Goal: Task Accomplishment & Management: Use online tool/utility

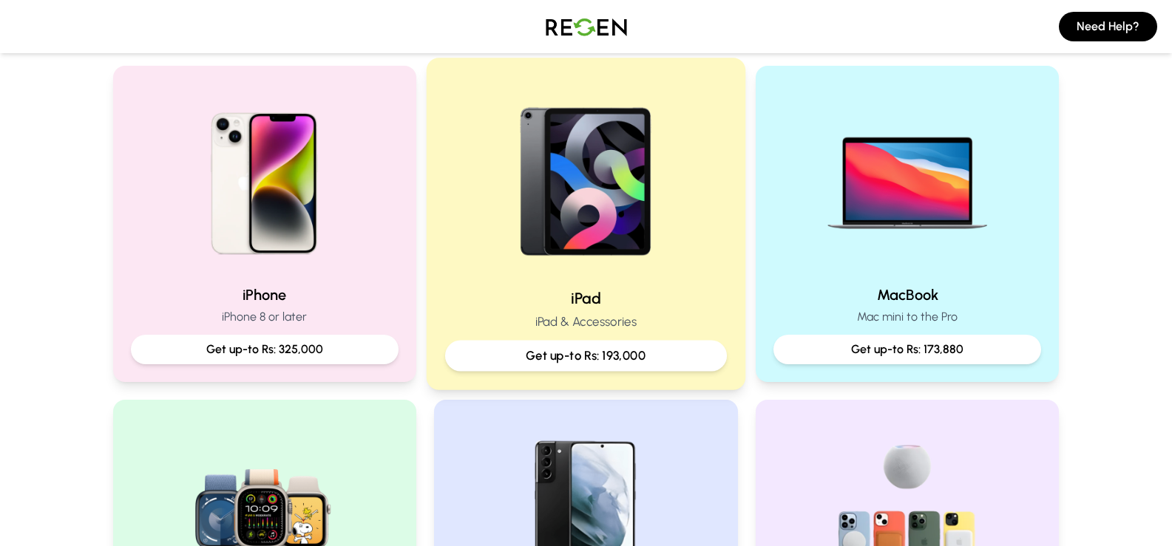
scroll to position [296, 0]
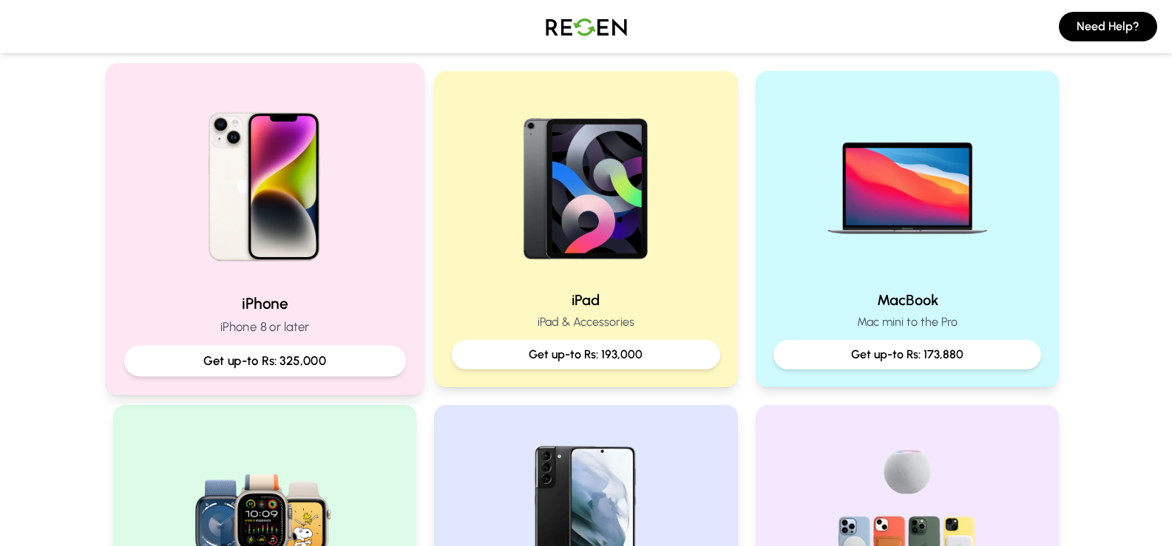
click at [339, 154] on img at bounding box center [264, 181] width 199 height 199
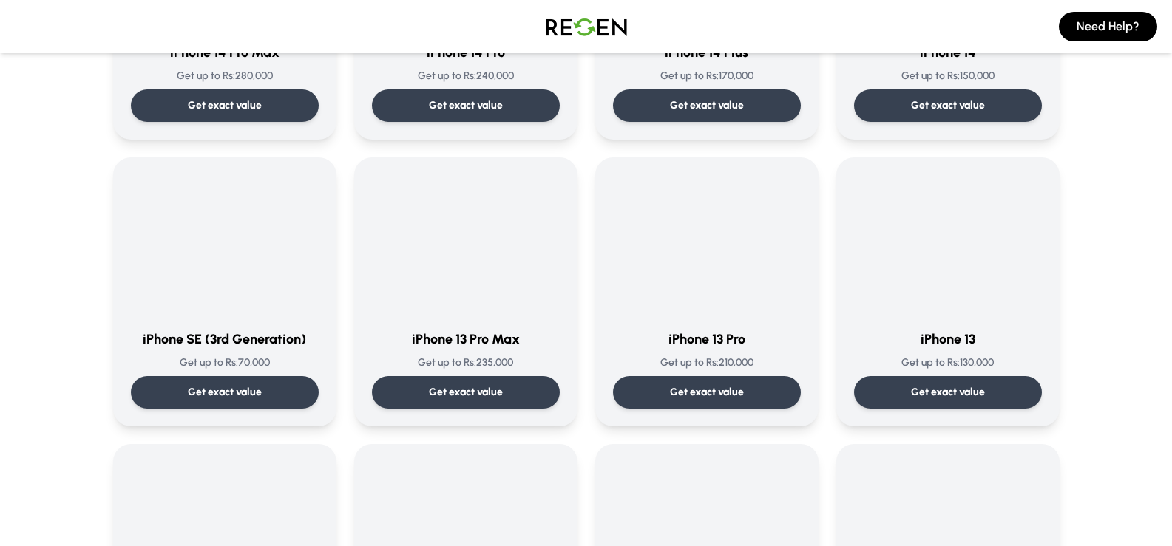
scroll to position [591, 0]
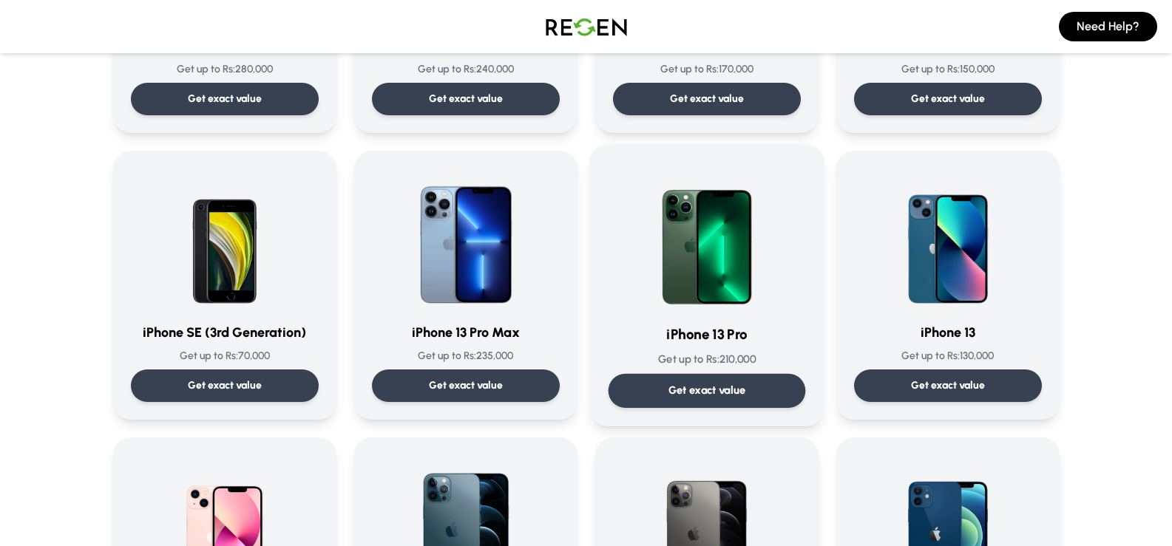
click at [715, 248] on img at bounding box center [706, 237] width 149 height 149
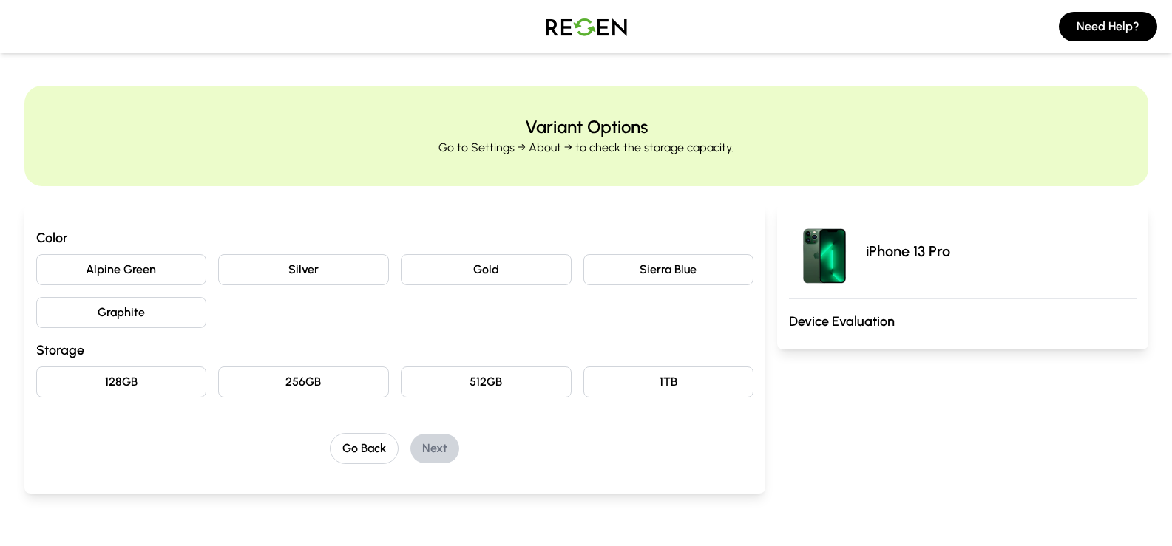
click at [186, 265] on button "Alpine Green" at bounding box center [121, 269] width 171 height 31
click at [166, 390] on button "128GB" at bounding box center [121, 382] width 171 height 31
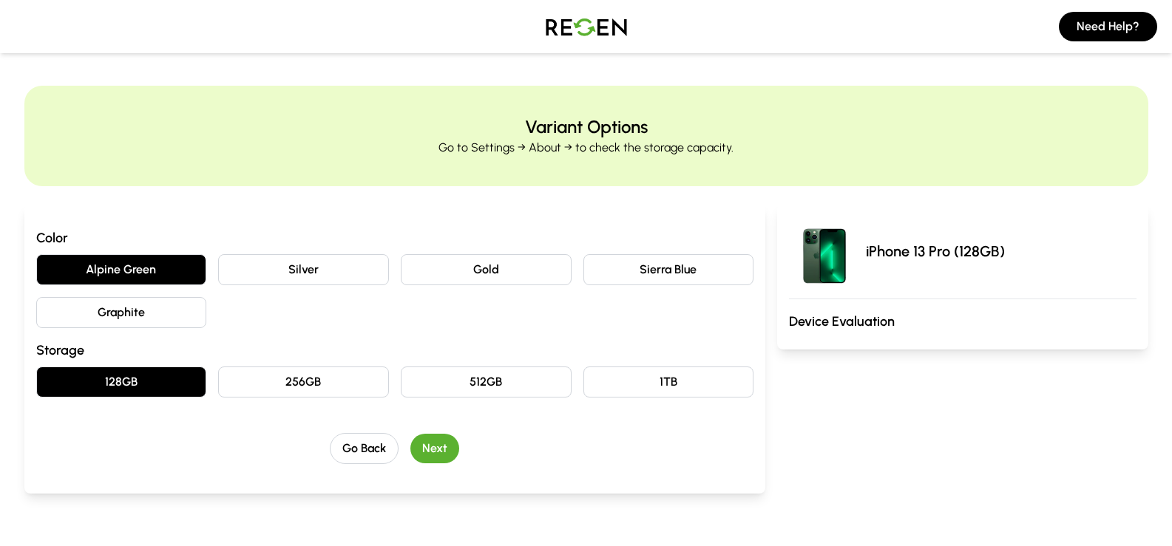
click at [436, 458] on button "Next" at bounding box center [434, 449] width 49 height 30
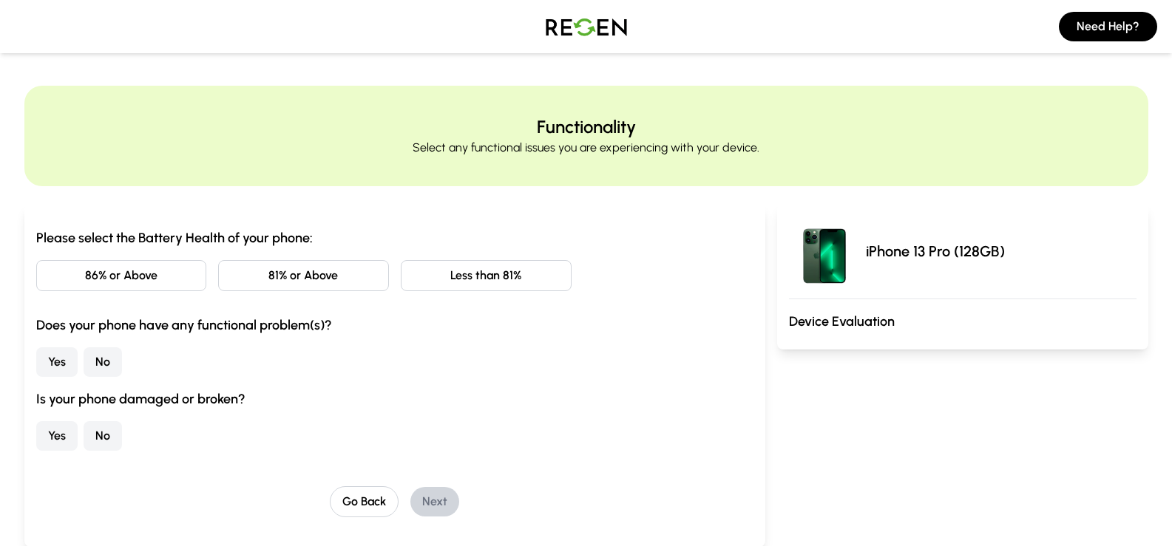
click at [154, 273] on button "86% or Above" at bounding box center [121, 275] width 171 height 31
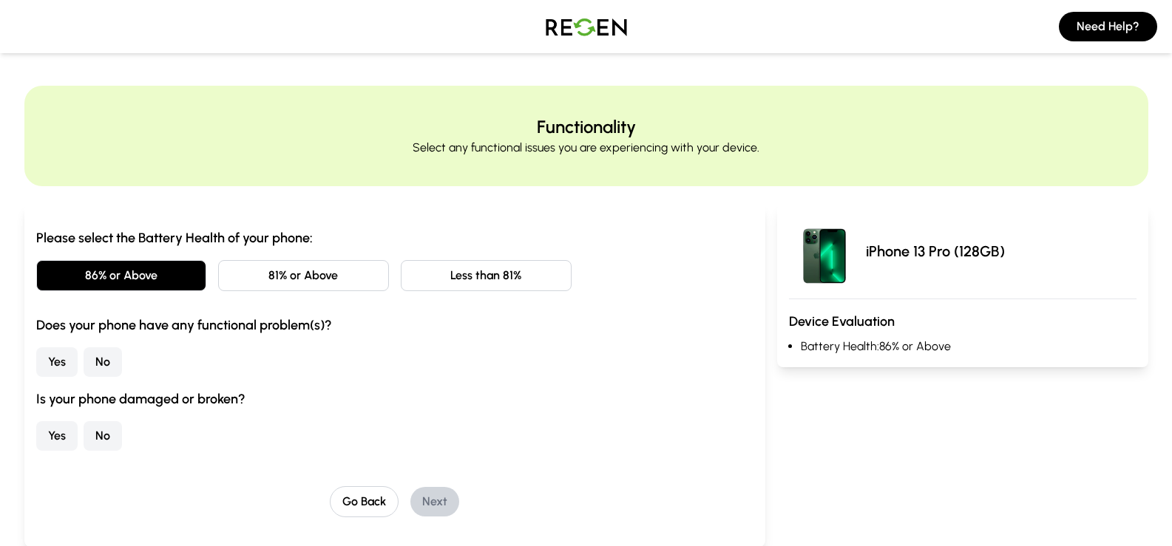
click at [100, 367] on button "No" at bounding box center [103, 362] width 38 height 30
click at [102, 434] on button "No" at bounding box center [103, 436] width 38 height 30
click at [440, 506] on button "Next" at bounding box center [434, 502] width 49 height 30
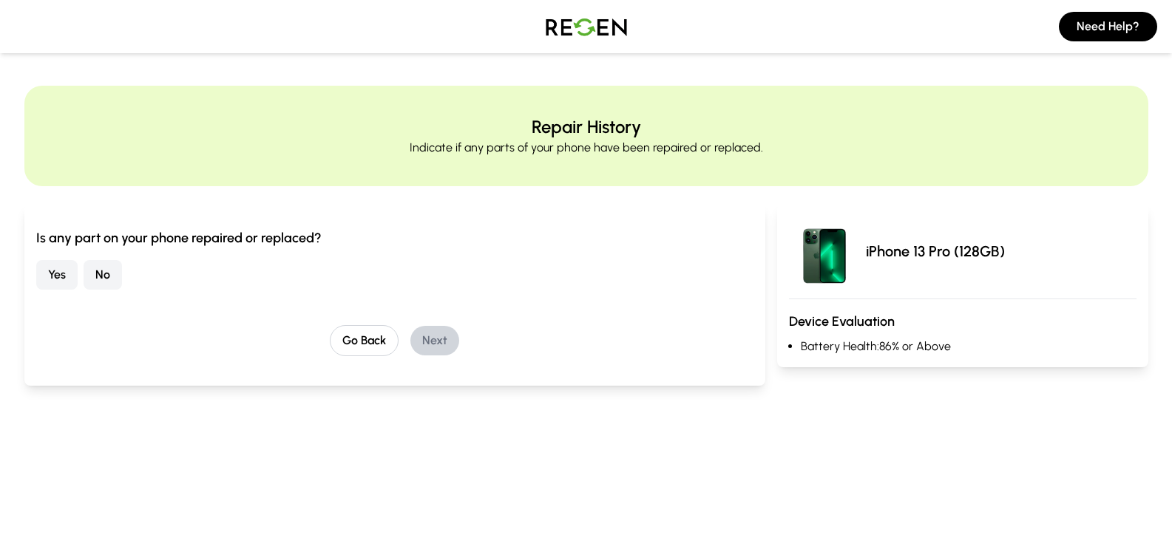
click at [94, 273] on button "No" at bounding box center [103, 275] width 38 height 30
click at [432, 349] on button "Next" at bounding box center [434, 341] width 49 height 30
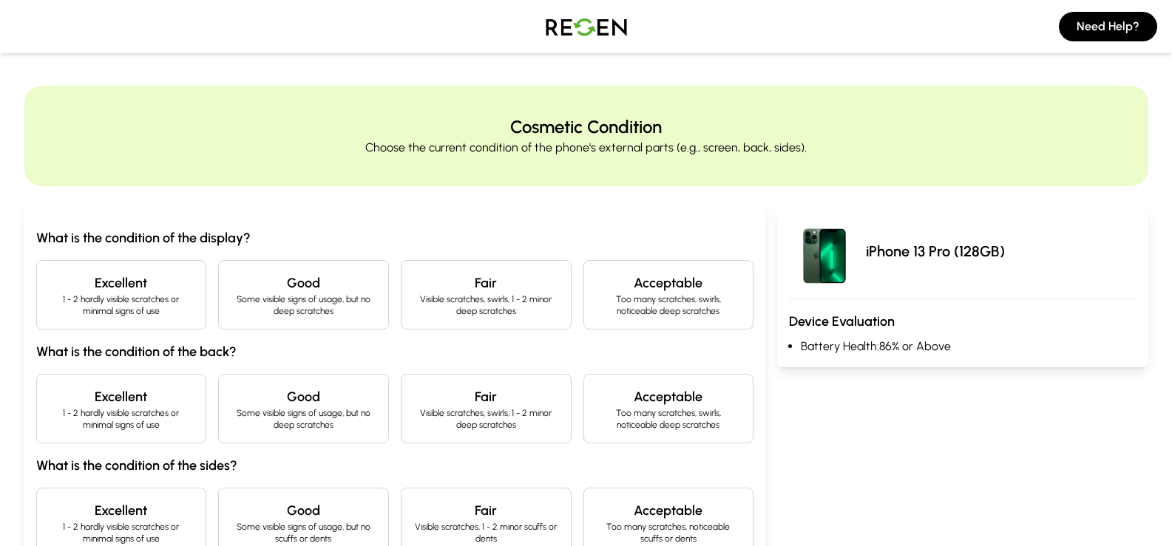
click at [117, 309] on p "1 - 2 hardly visible scratches or minimal signs of use" at bounding box center [122, 305] width 146 height 24
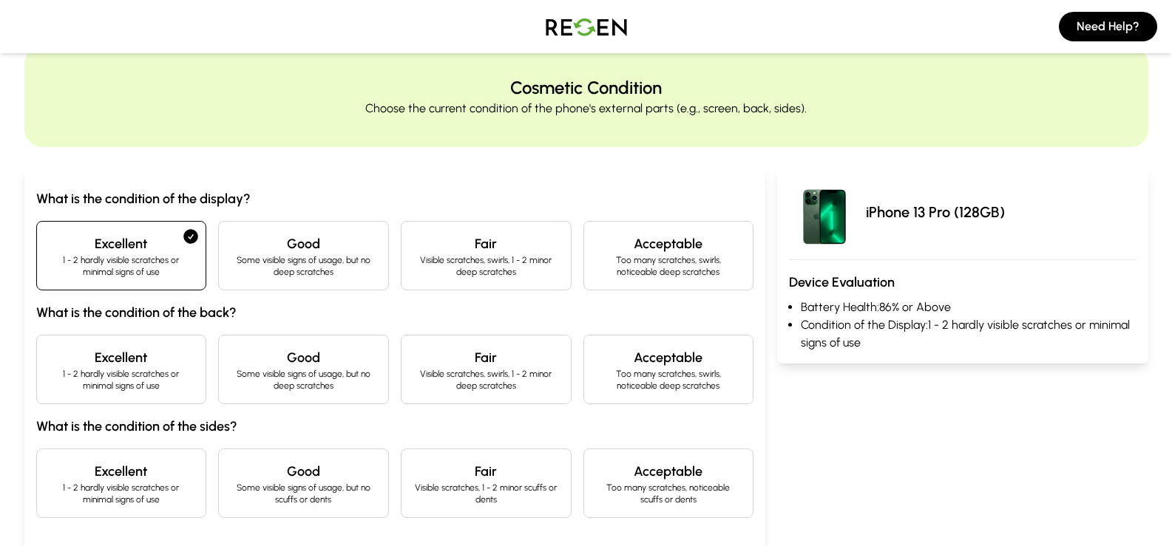
scroll to position [74, 0]
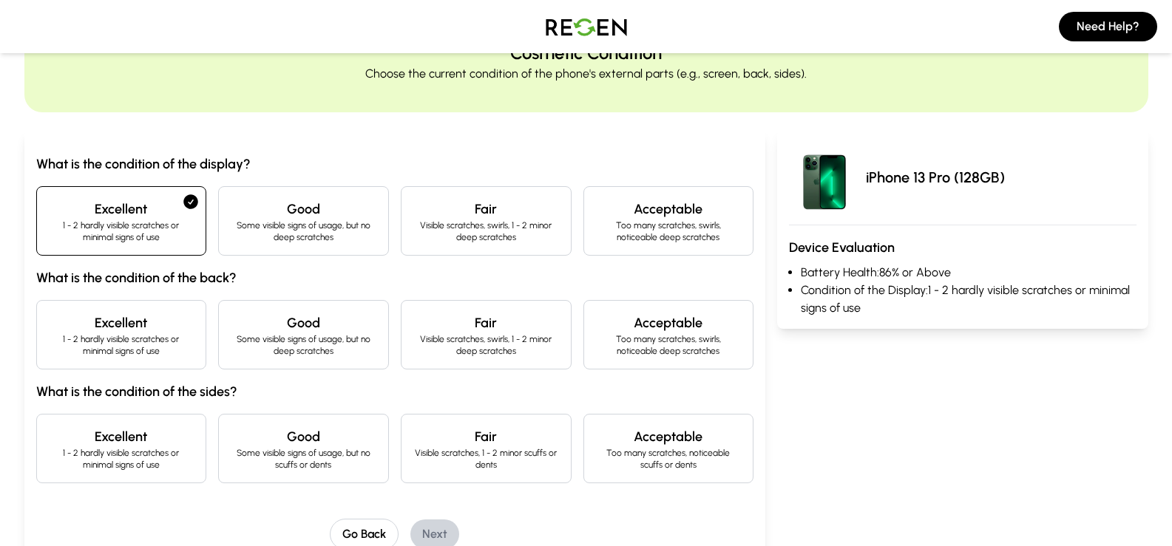
click at [143, 331] on h4 "Excellent" at bounding box center [122, 323] width 146 height 21
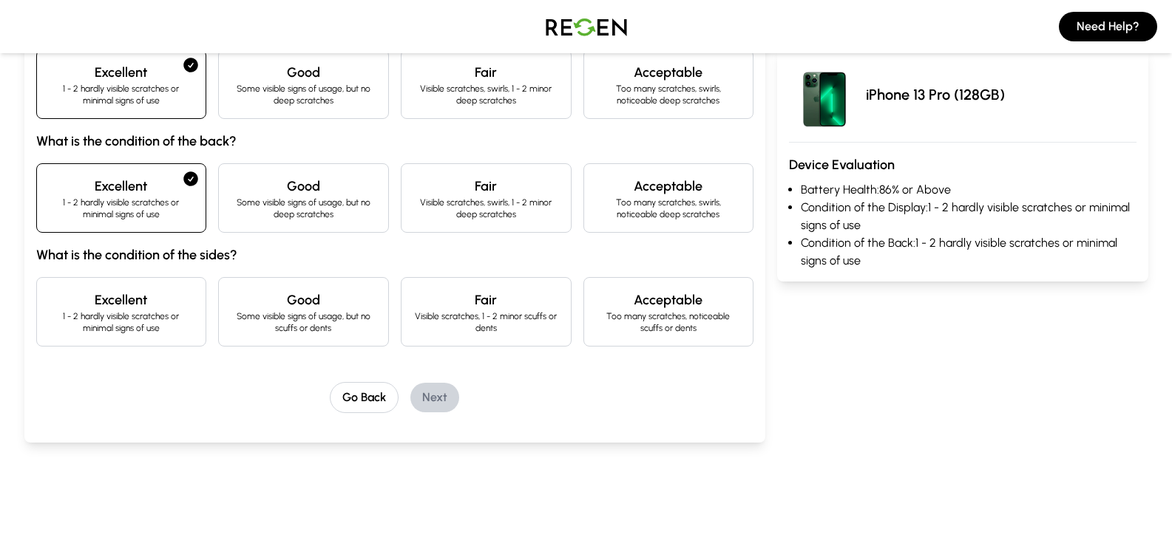
scroll to position [222, 0]
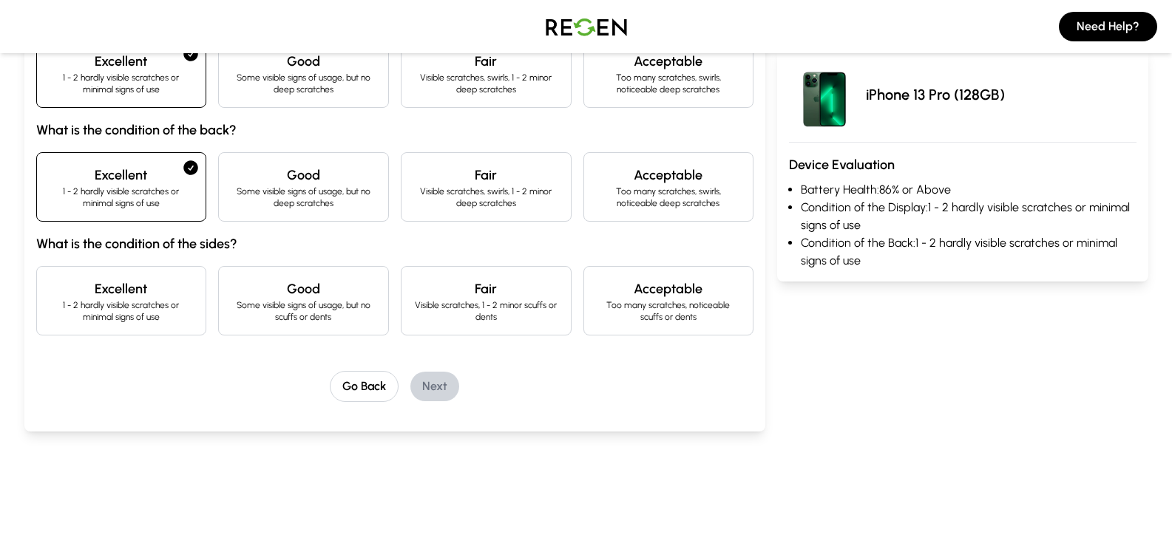
click at [159, 296] on h4 "Excellent" at bounding box center [122, 289] width 146 height 21
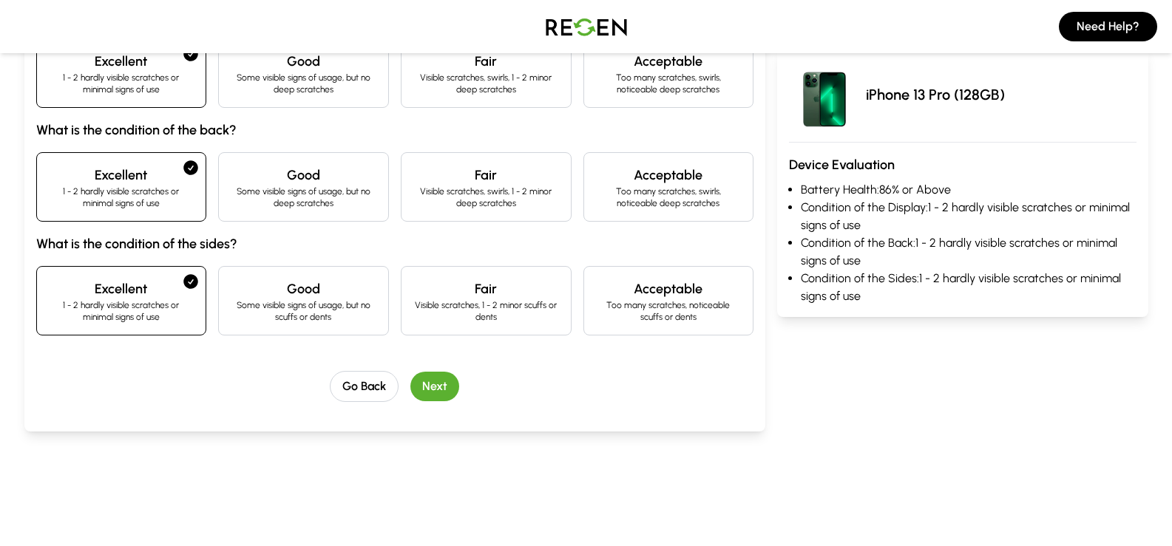
click at [432, 383] on button "Next" at bounding box center [434, 387] width 49 height 30
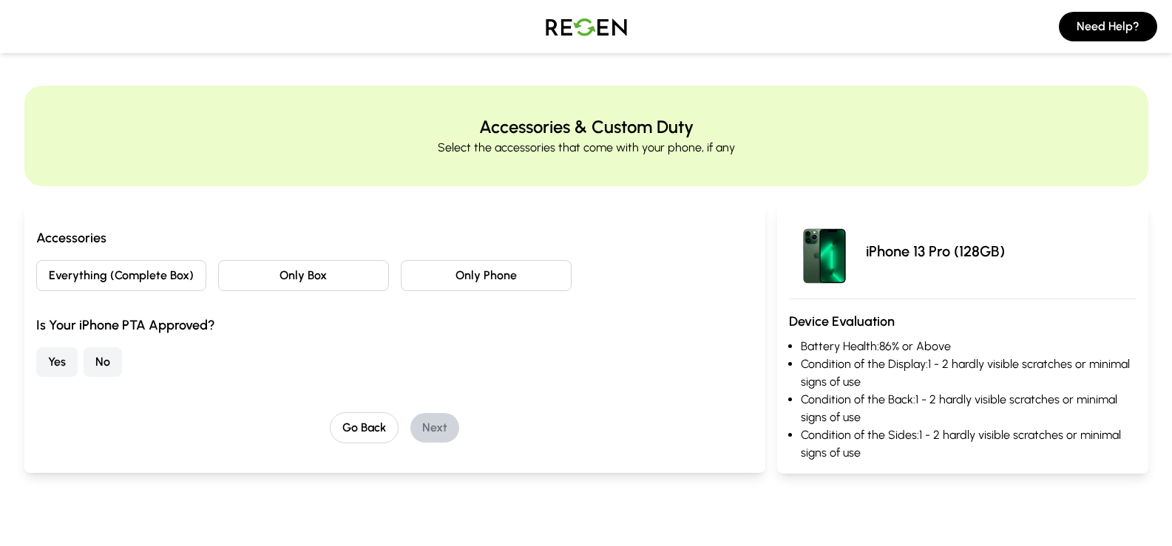
scroll to position [74, 0]
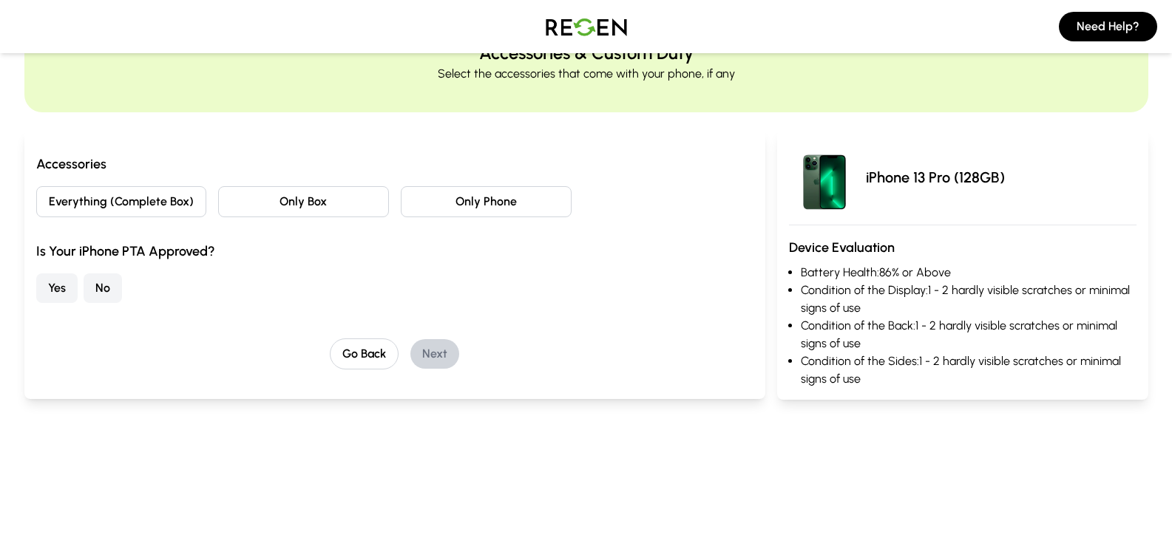
click at [481, 188] on button "Only Phone" at bounding box center [486, 201] width 171 height 31
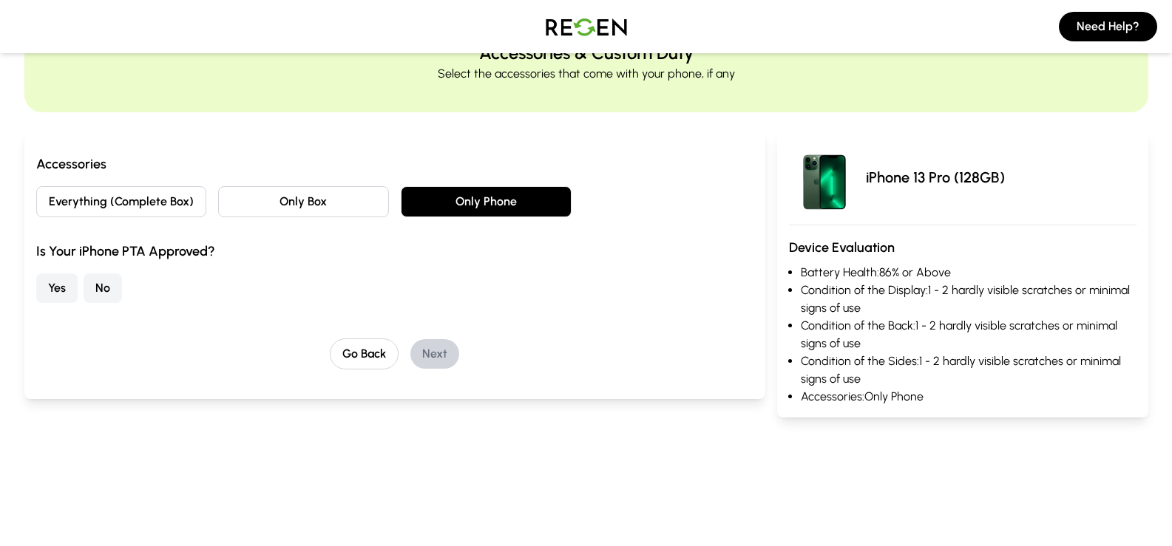
click at [51, 285] on button "Yes" at bounding box center [56, 288] width 41 height 30
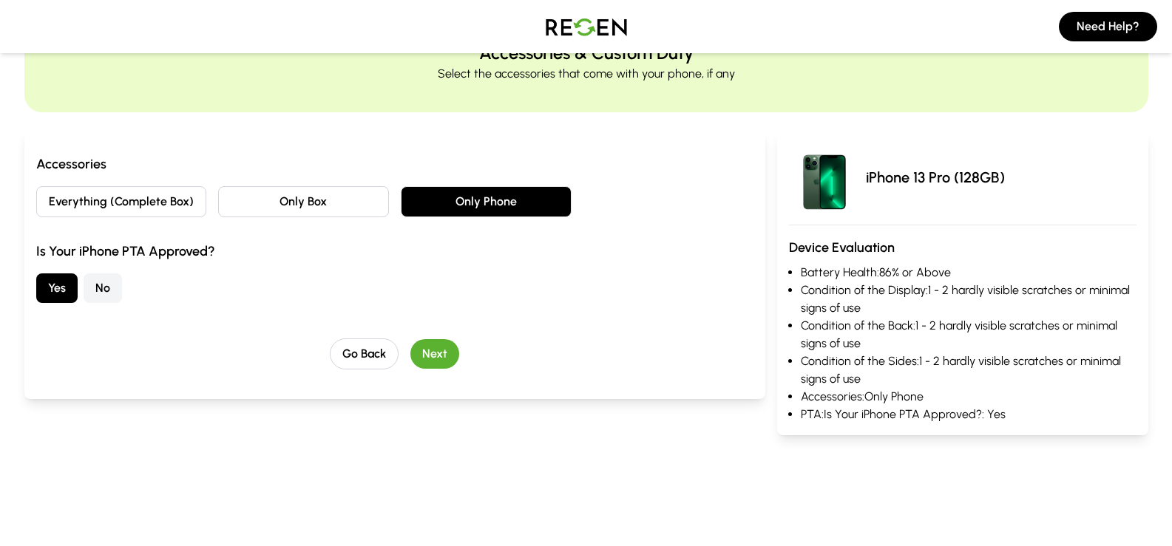
click at [433, 345] on button "Next" at bounding box center [434, 354] width 49 height 30
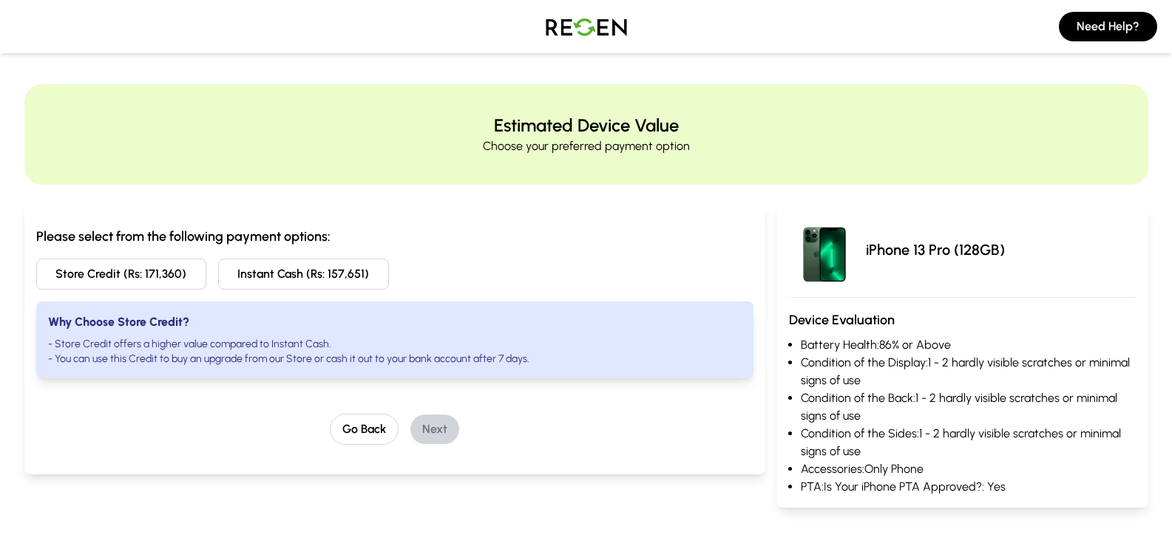
scroll to position [0, 0]
click at [123, 275] on button "Store Credit (Rs: 171,360)" at bounding box center [121, 275] width 171 height 31
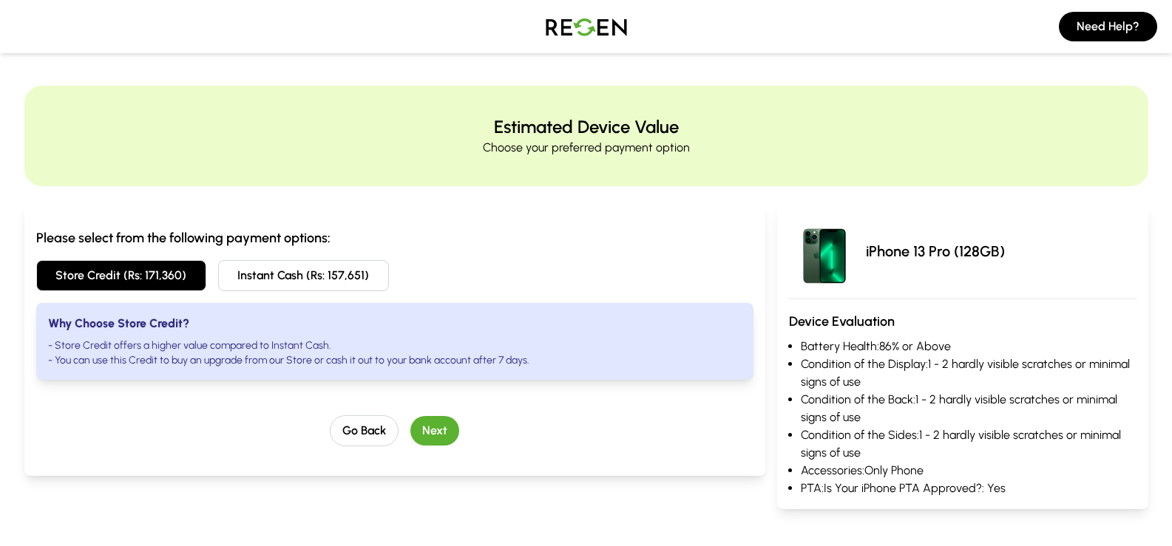
click at [431, 438] on button "Next" at bounding box center [434, 431] width 49 height 30
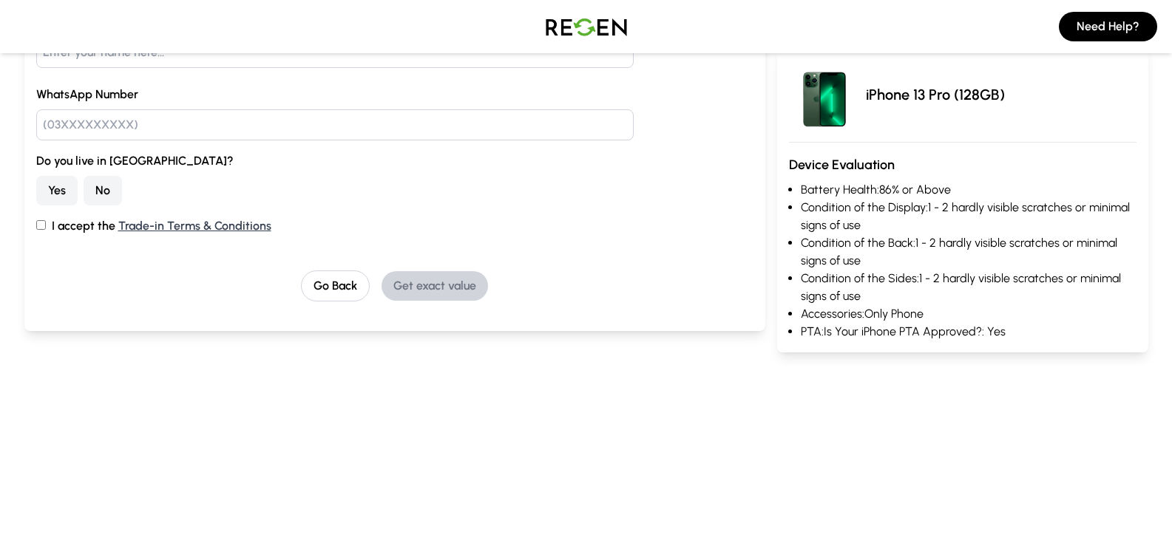
scroll to position [222, 0]
click at [215, 222] on link "Trade-in Terms & Conditions" at bounding box center [194, 224] width 153 height 14
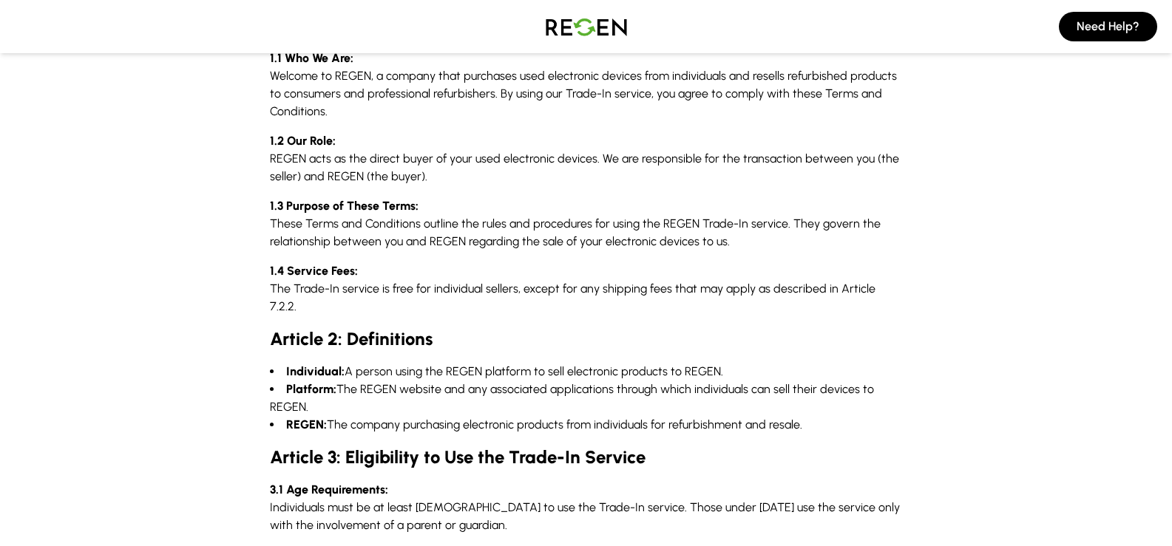
scroll to position [148, 0]
